Goal: Transaction & Acquisition: Purchase product/service

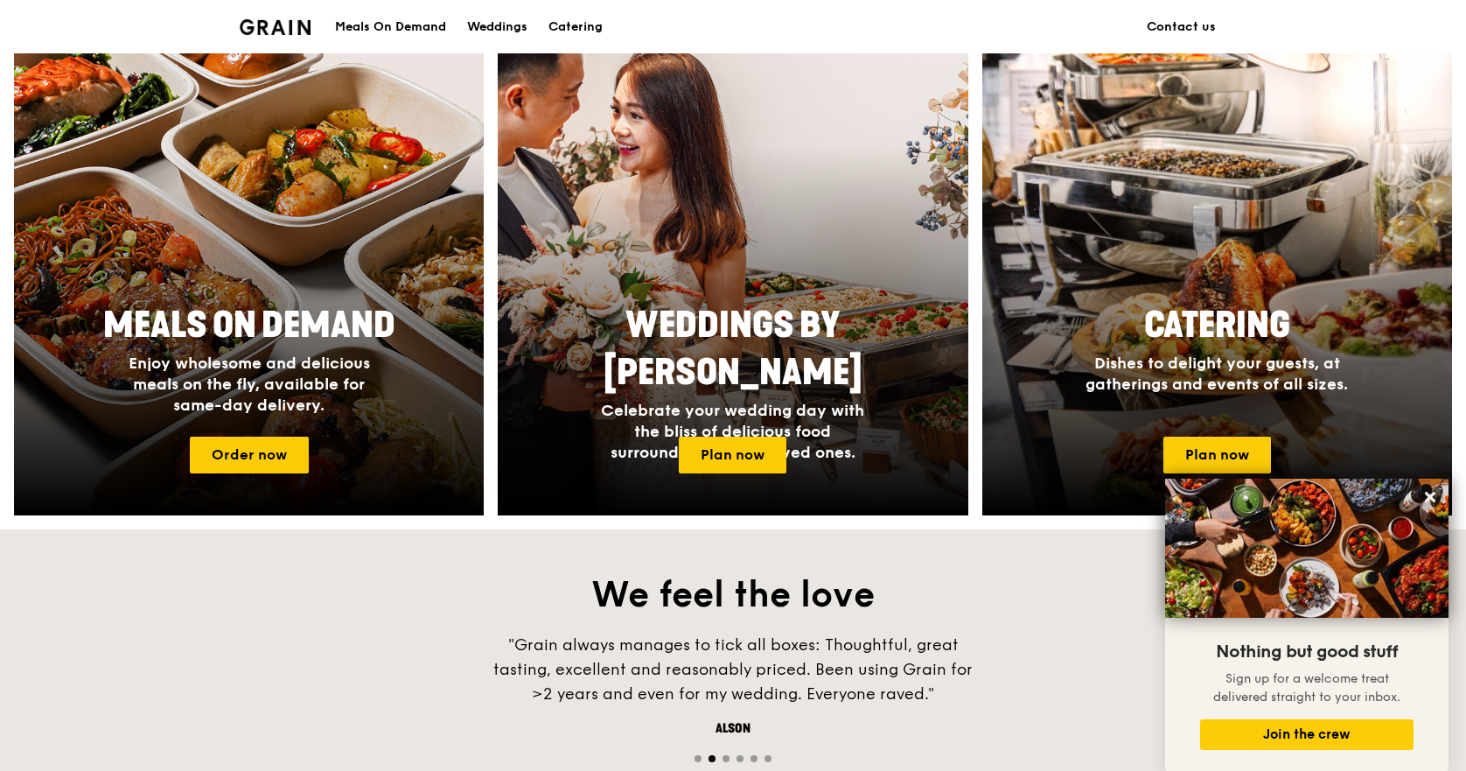
scroll to position [547, 0]
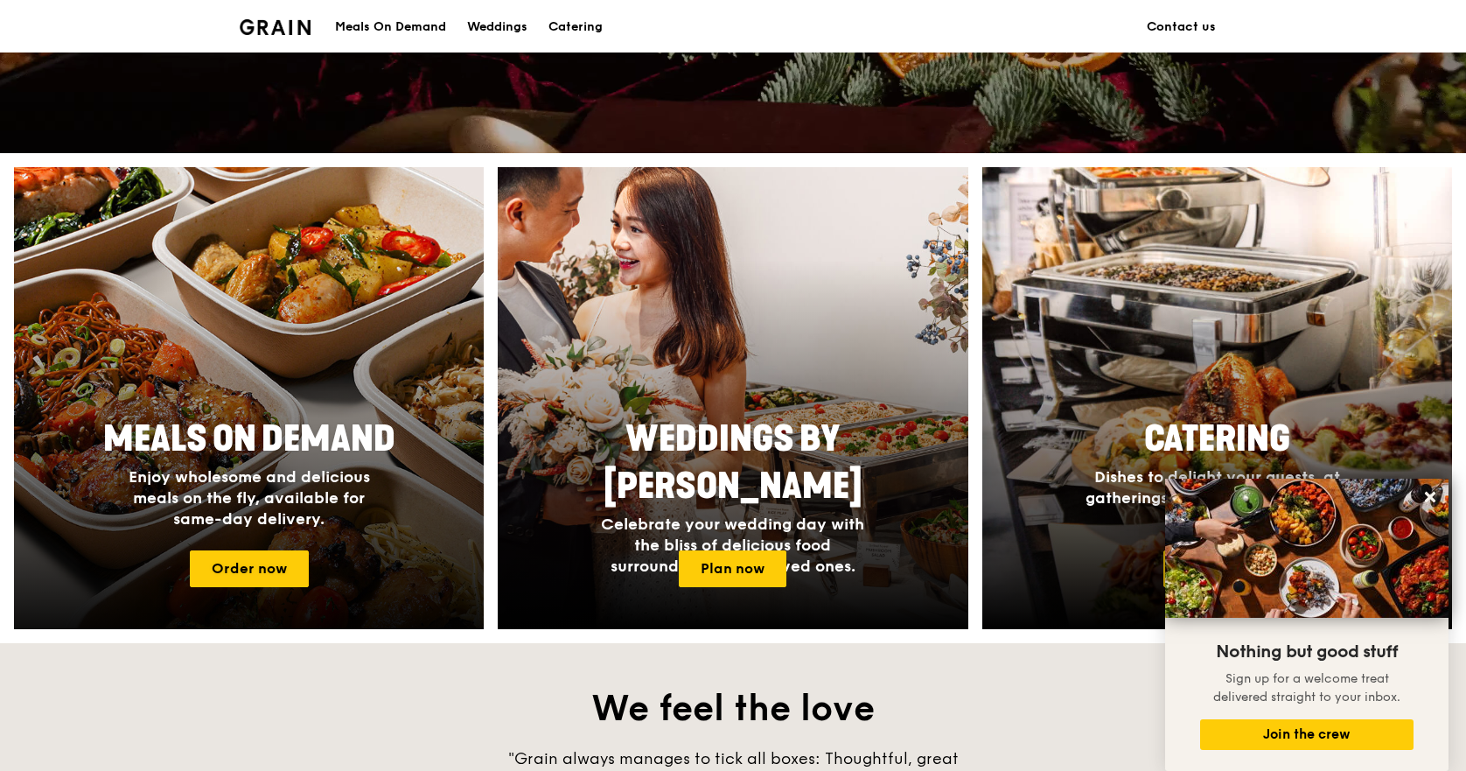
click at [311, 409] on div "Meals On Demand Enjoy wholesome and delicious meals on the fly, available for s…" at bounding box center [249, 472] width 350 height 128
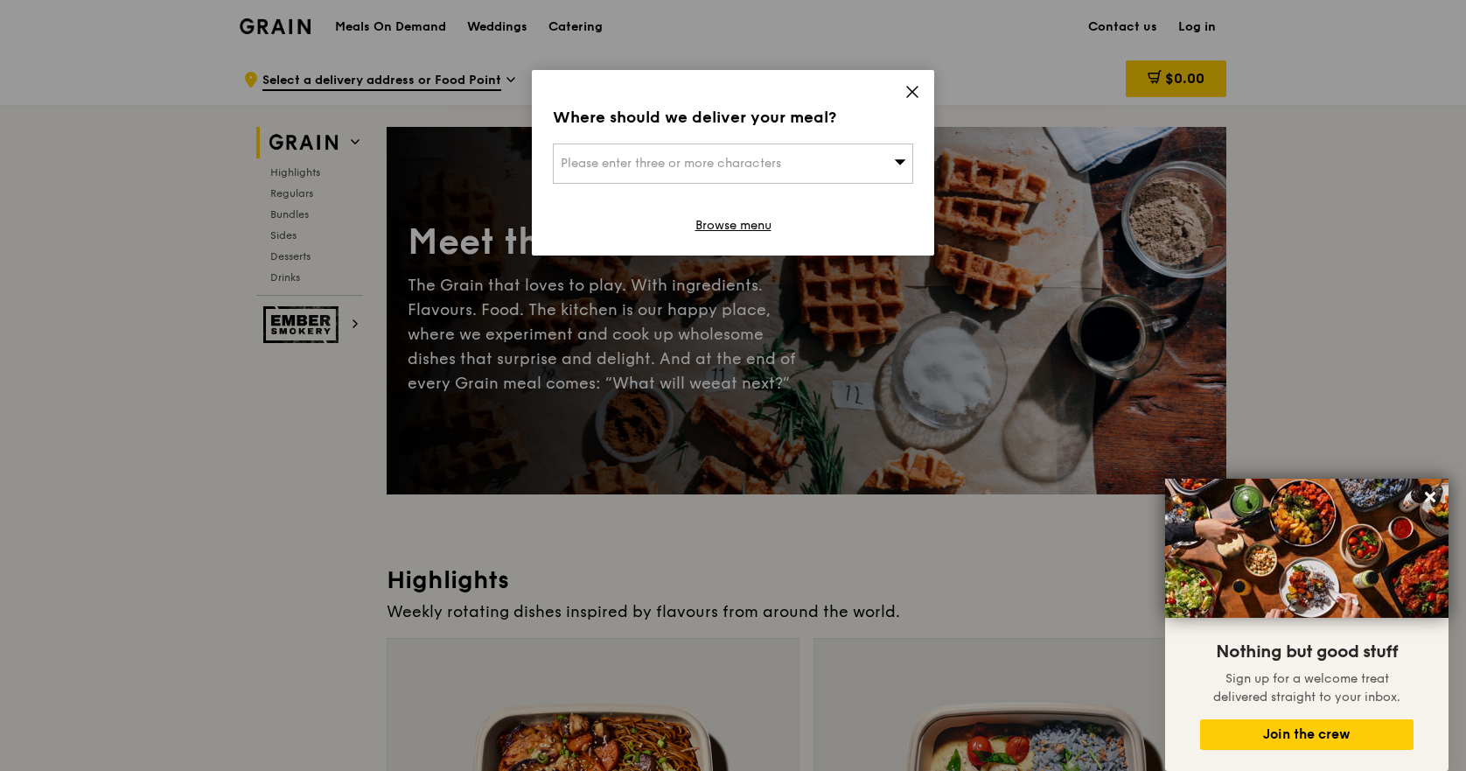
click at [918, 87] on icon at bounding box center [912, 92] width 16 height 16
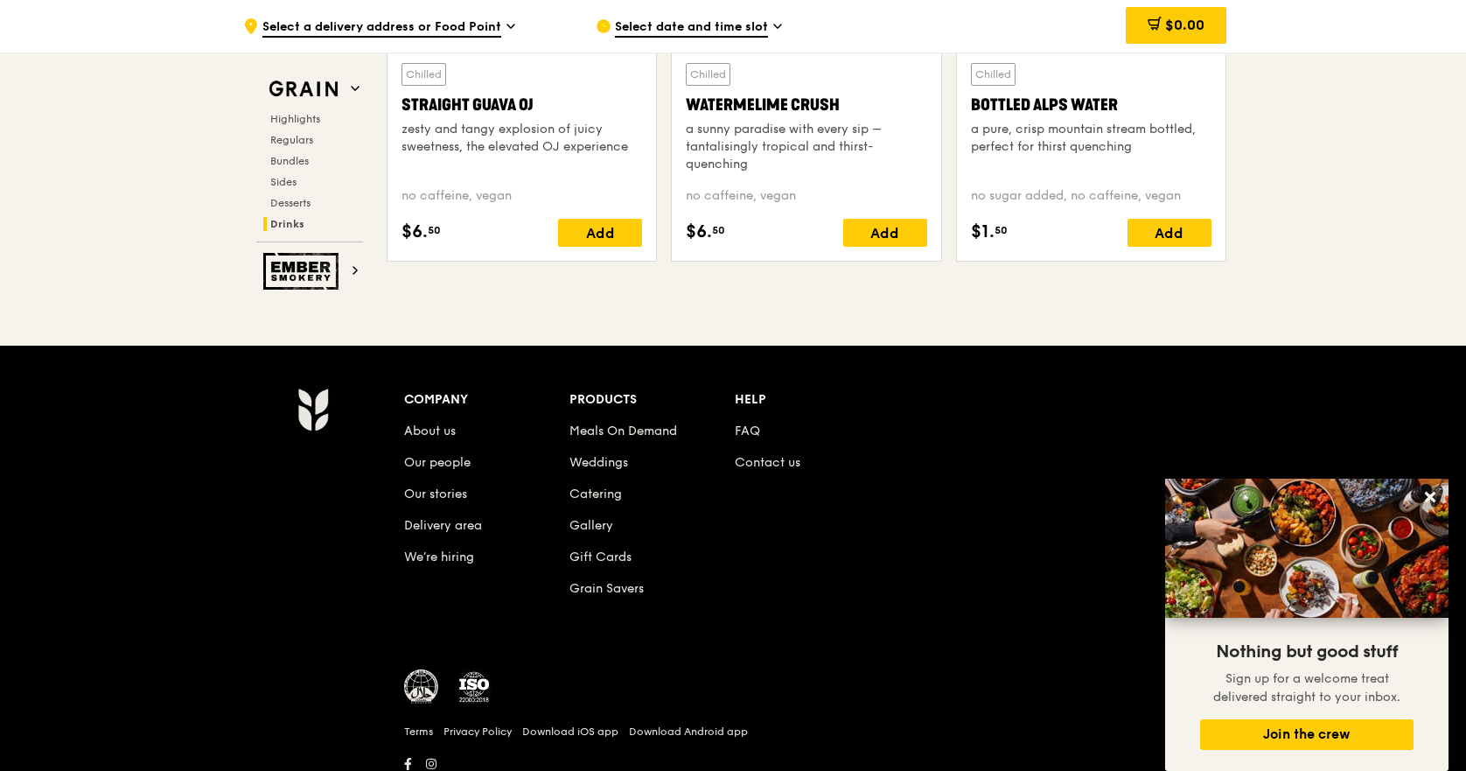
scroll to position [7144, 0]
